Goal: Task Accomplishment & Management: Manage account settings

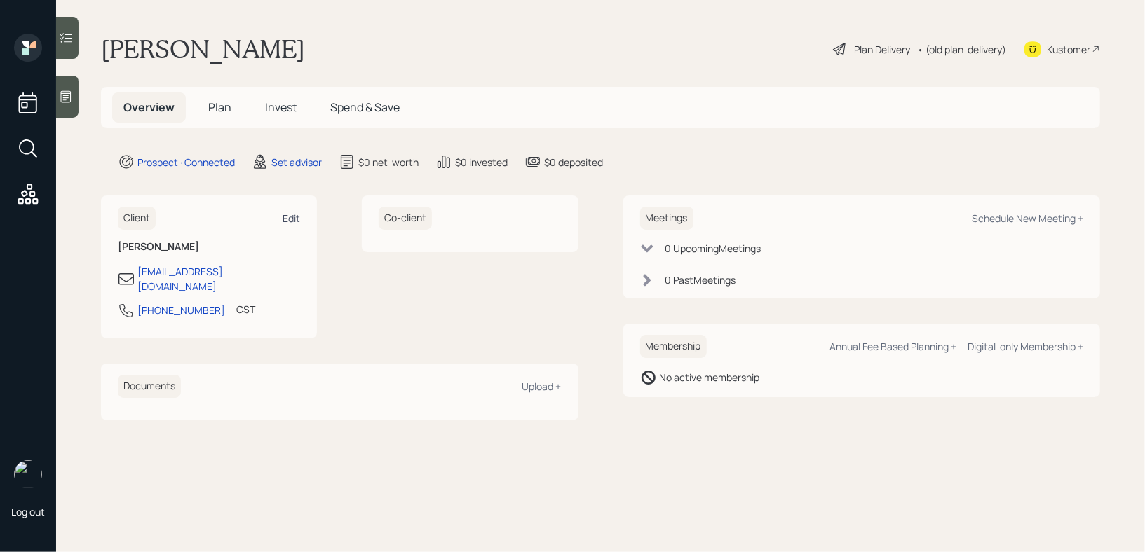
click at [292, 221] on div "Edit" at bounding box center [291, 218] width 18 height 13
select select "America/[GEOGRAPHIC_DATA]"
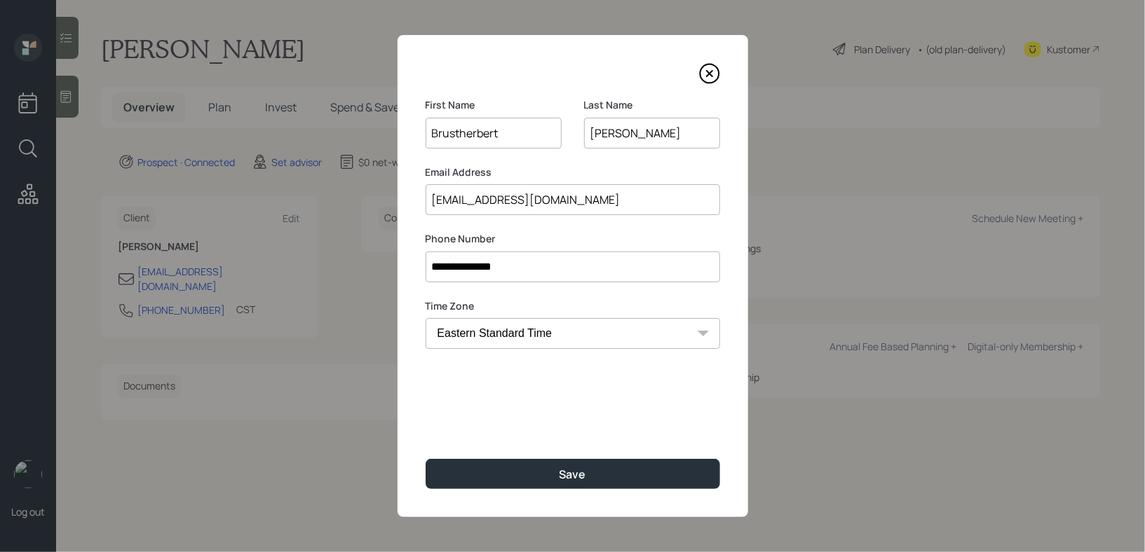
drag, startPoint x: 503, startPoint y: 139, endPoint x: 292, endPoint y: 139, distance: 211.0
click at [292, 139] on div "**********" at bounding box center [572, 276] width 1145 height 552
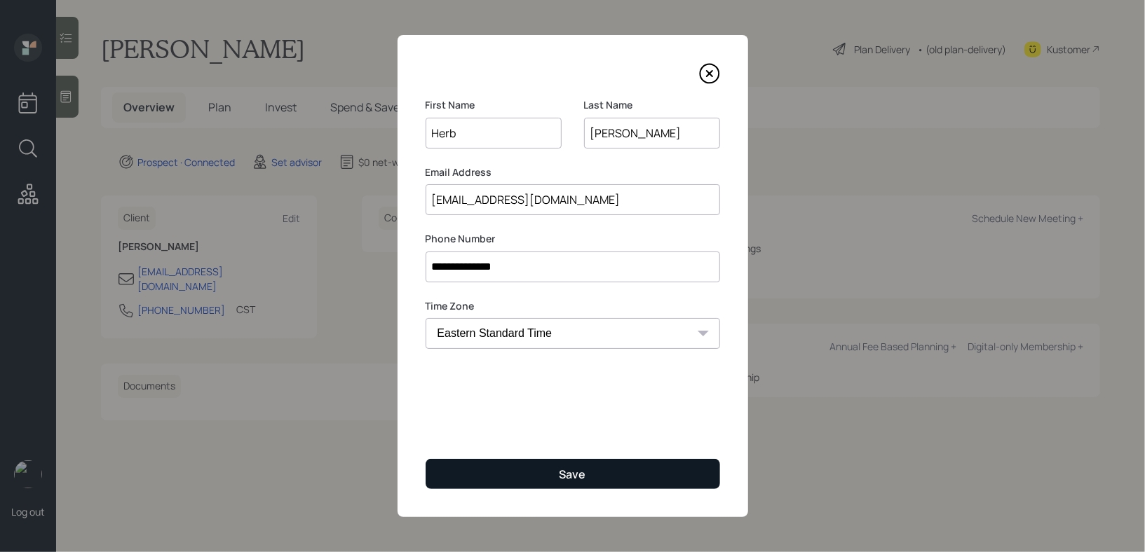
type input "Herb"
click at [499, 464] on button "Save" at bounding box center [573, 474] width 294 height 30
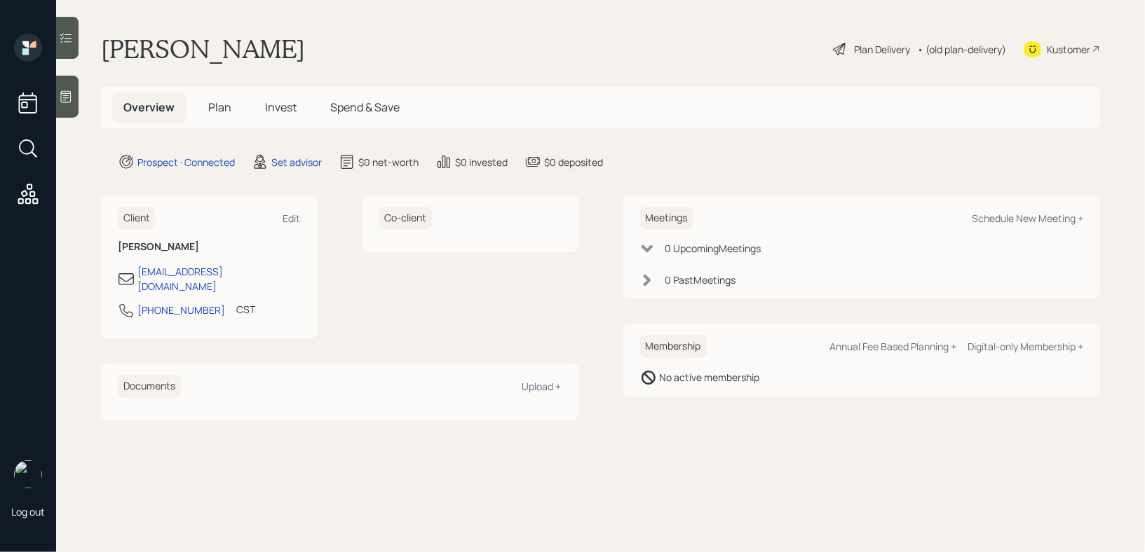
click at [69, 90] on icon at bounding box center [66, 97] width 14 height 14
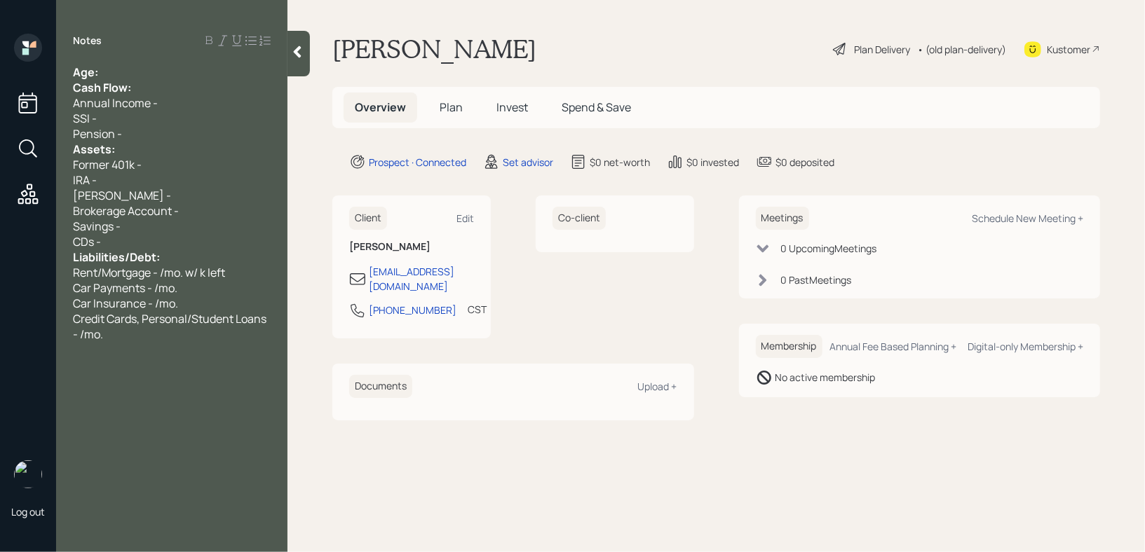
click at [214, 66] on div "Age:" at bounding box center [172, 71] width 198 height 15
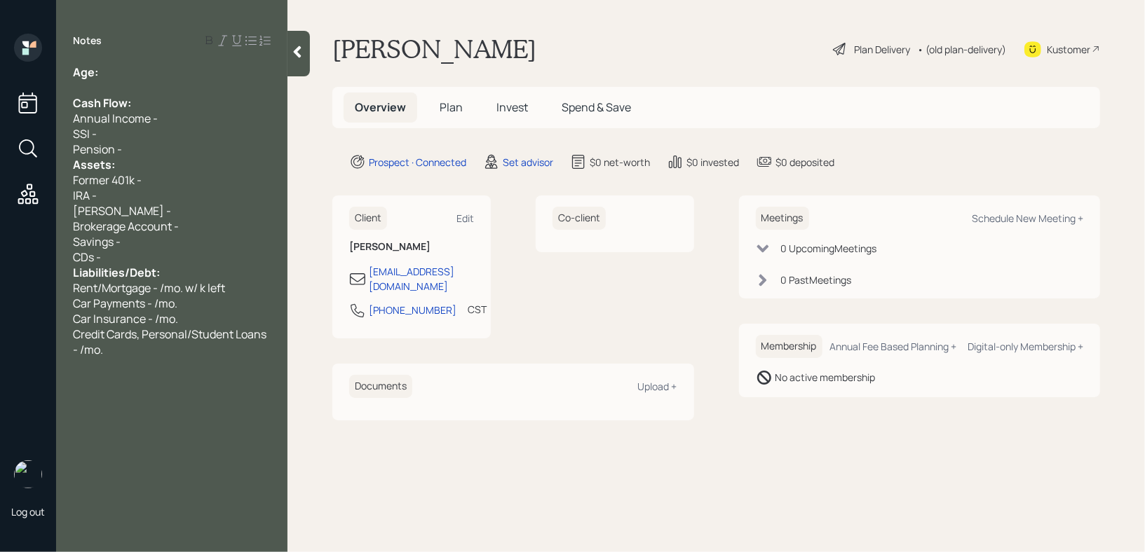
click at [151, 152] on div "Pension -" at bounding box center [172, 149] width 198 height 15
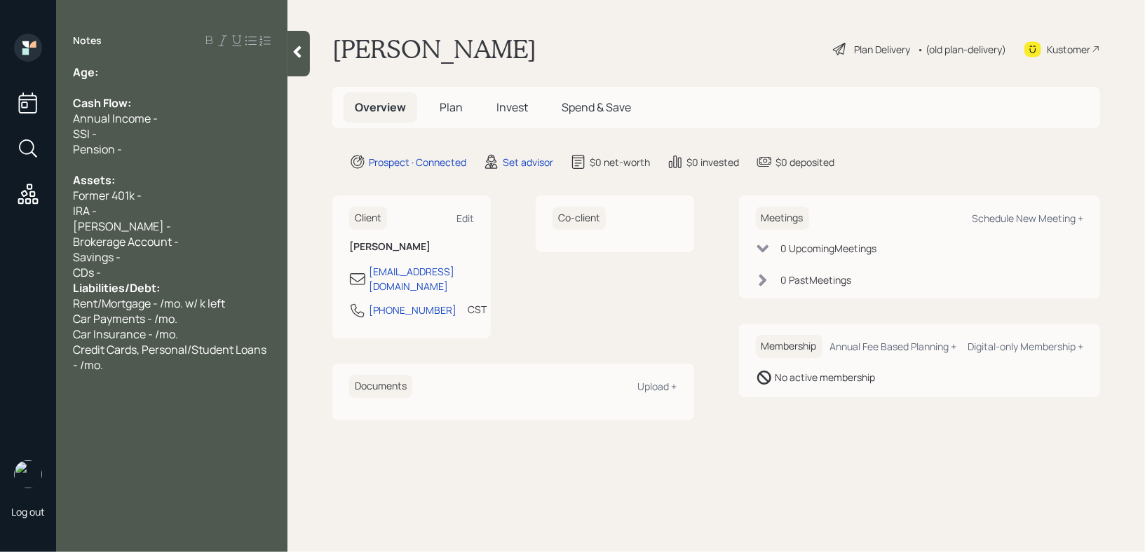
click at [144, 268] on div "CDs -" at bounding box center [172, 272] width 198 height 15
